Goal: Find specific page/section: Find specific page/section

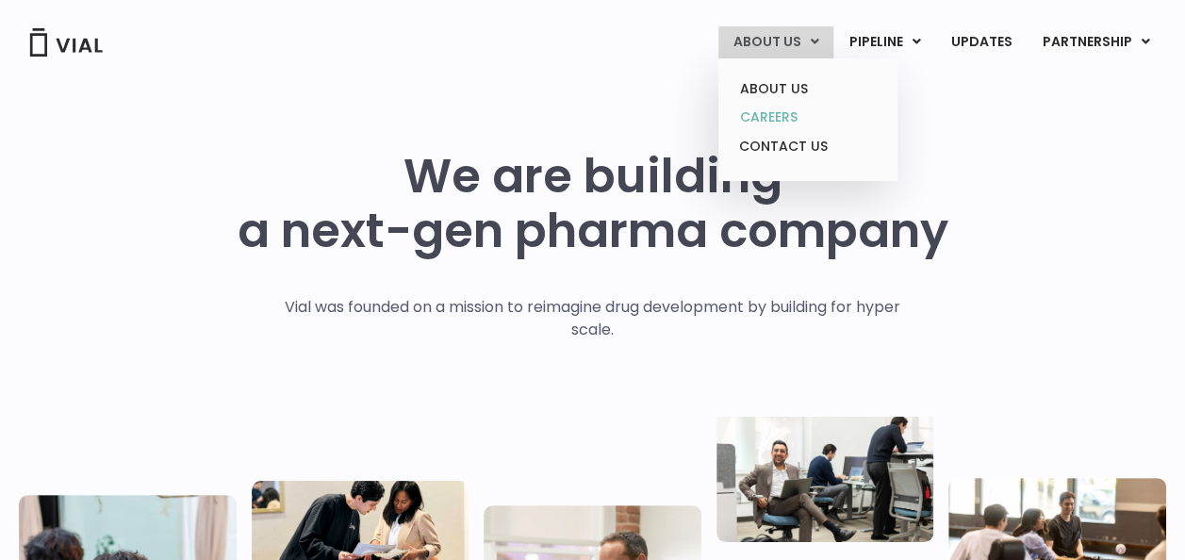
click at [783, 109] on link "CAREERS" at bounding box center [807, 117] width 165 height 29
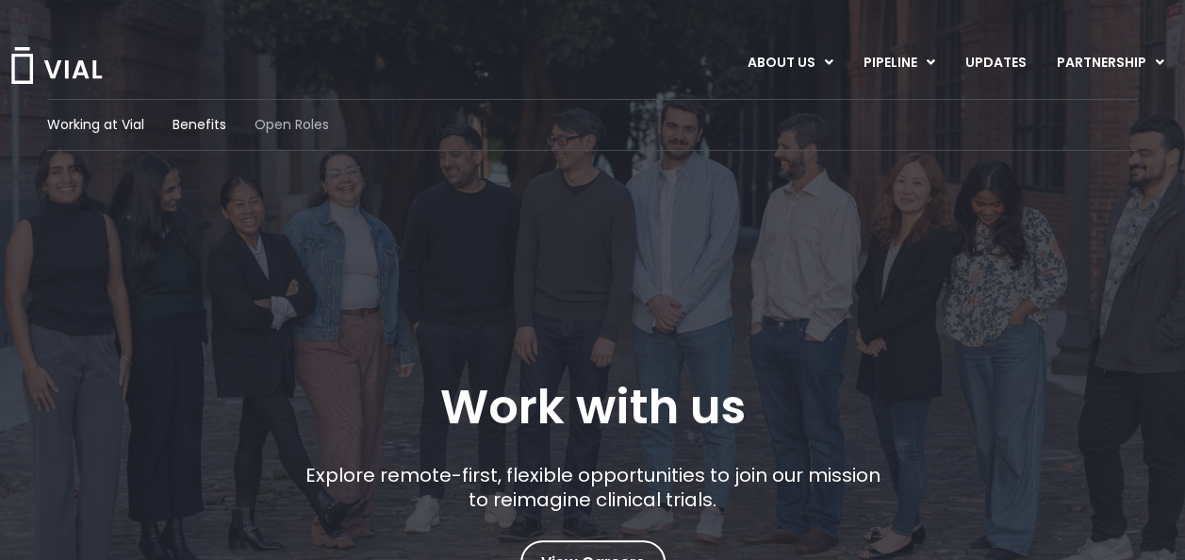
click at [280, 125] on span "Open Roles" at bounding box center [292, 125] width 75 height 20
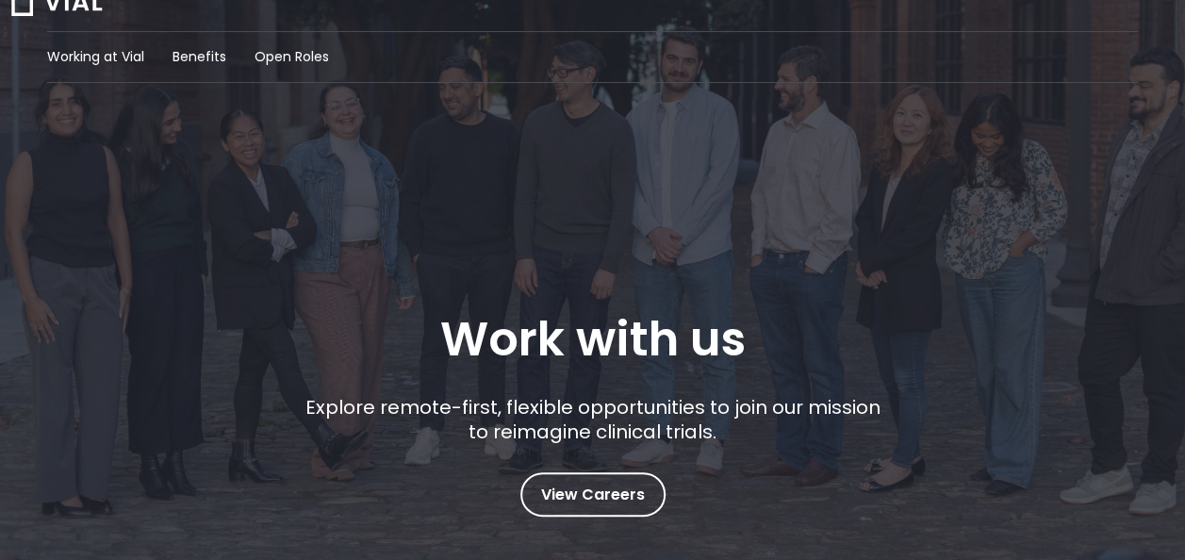
scroll to position [94, 0]
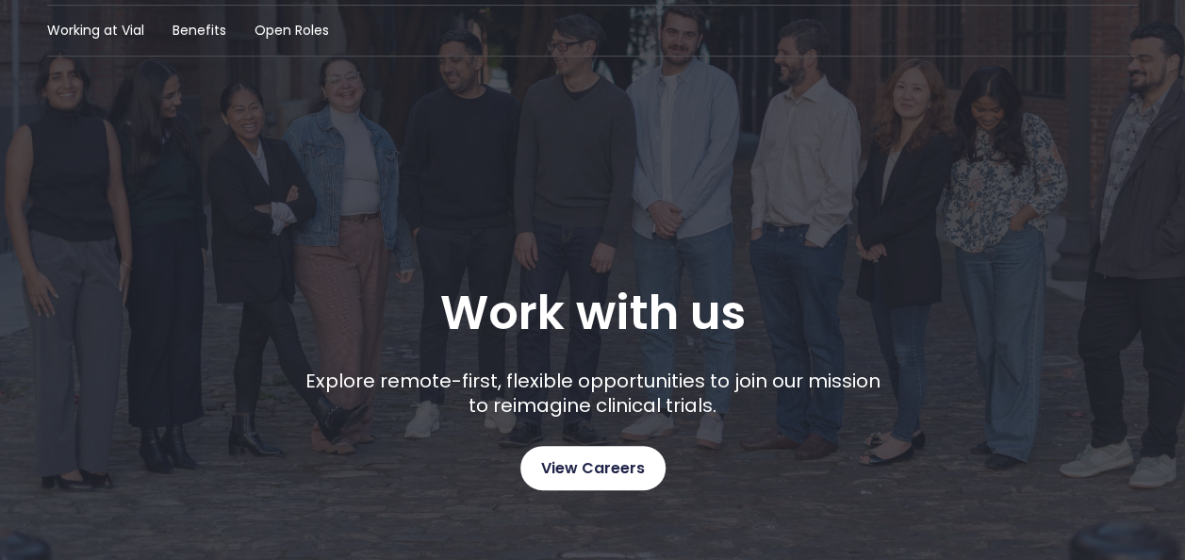
click at [583, 472] on span "View Careers" at bounding box center [593, 468] width 104 height 25
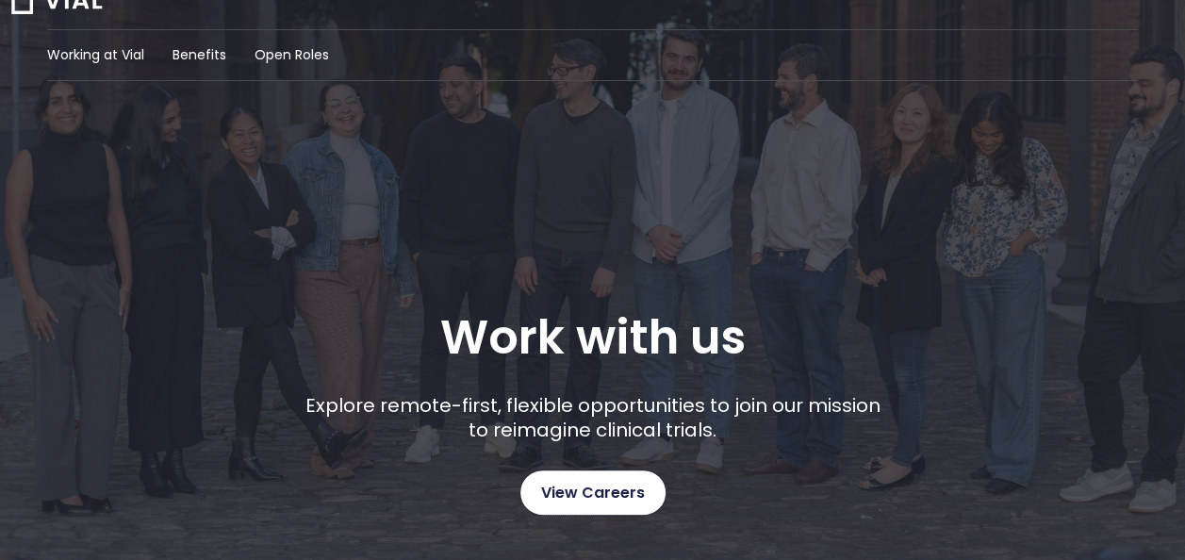
scroll to position [0, 0]
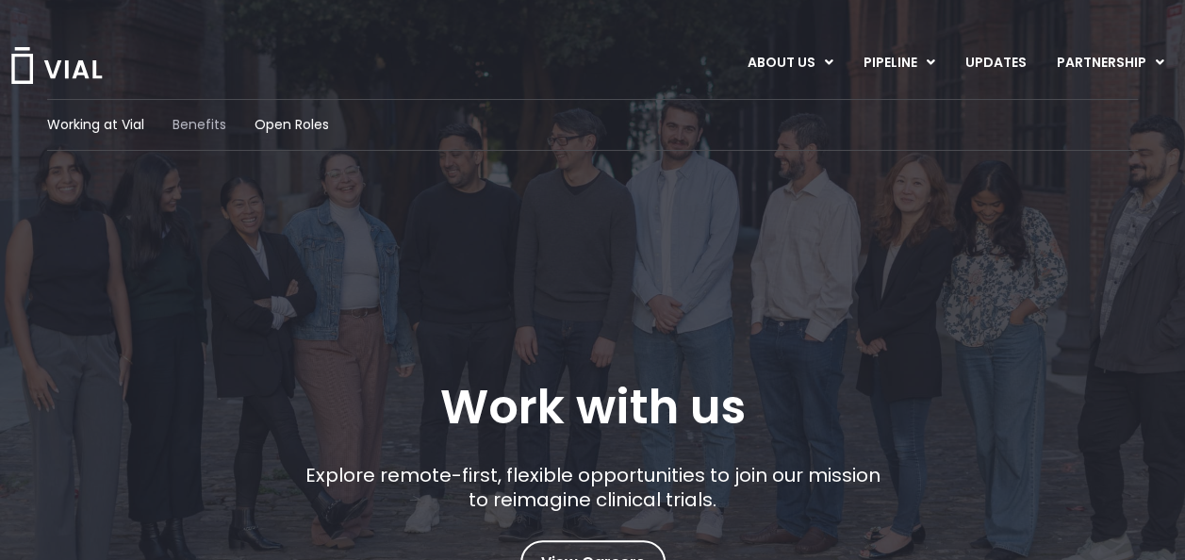
click at [189, 116] on span "Benefits" at bounding box center [200, 125] width 54 height 20
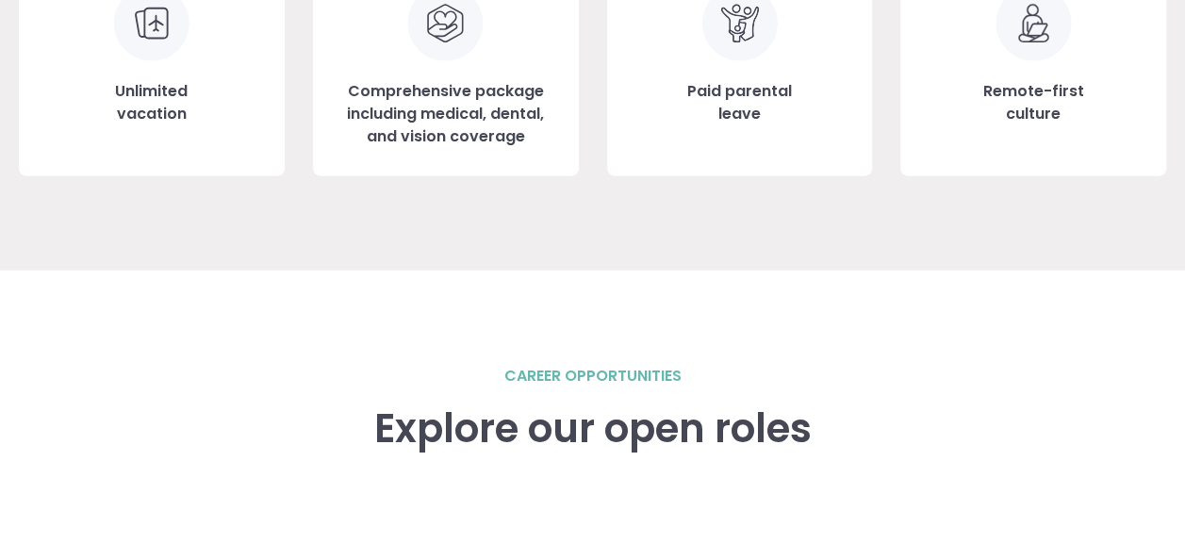
scroll to position [2036, 0]
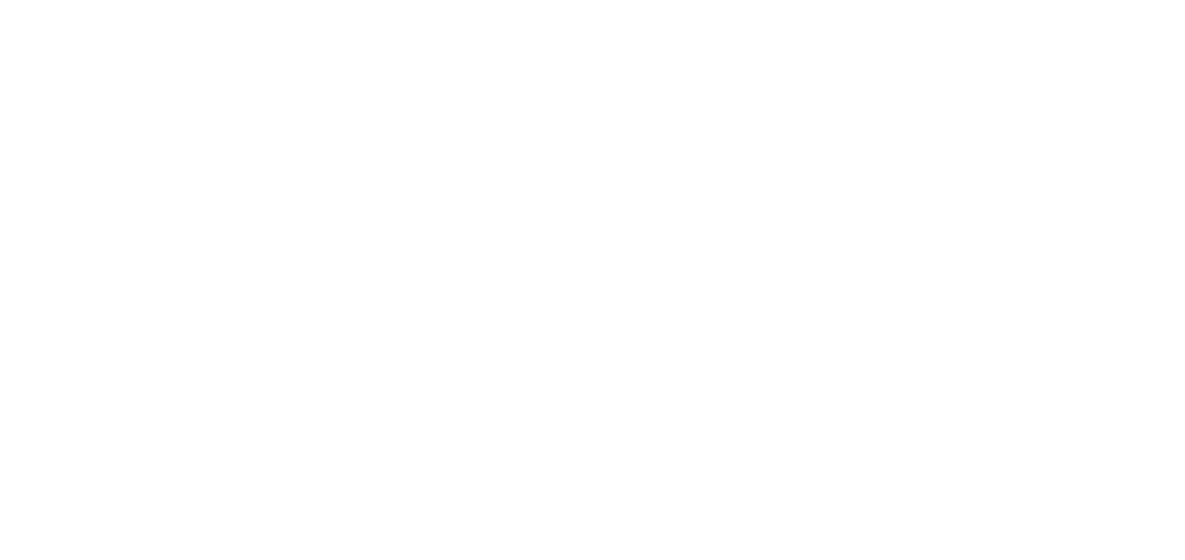
scroll to position [2759, 0]
